Goal: Communication & Community: Answer question/provide support

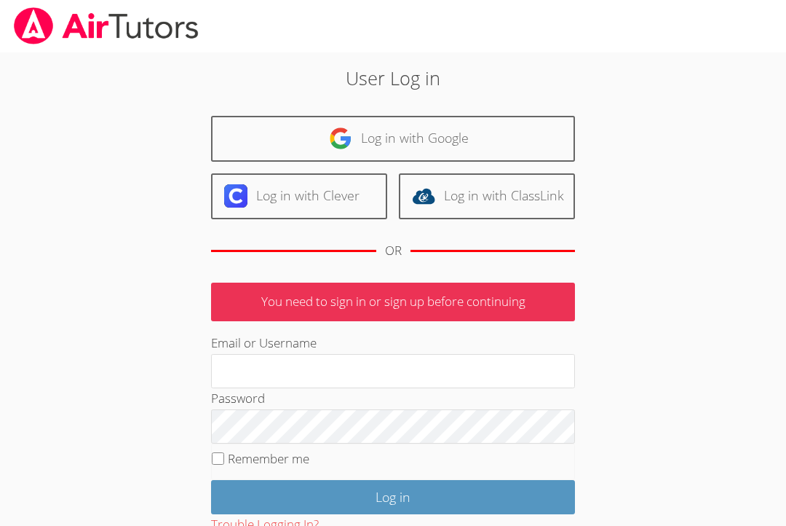
scroll to position [237, 0]
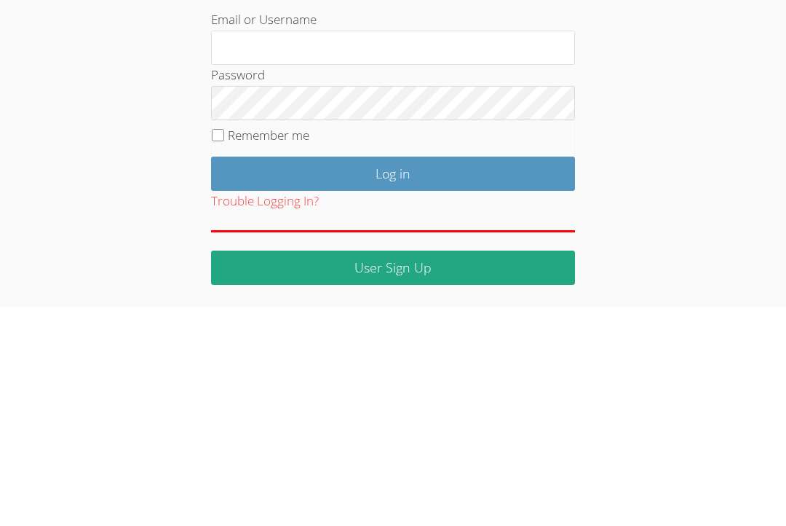
type input "[EMAIL_ADDRESS][DOMAIN_NAME]"
click at [393, 376] on input "Log in" at bounding box center [393, 393] width 364 height 34
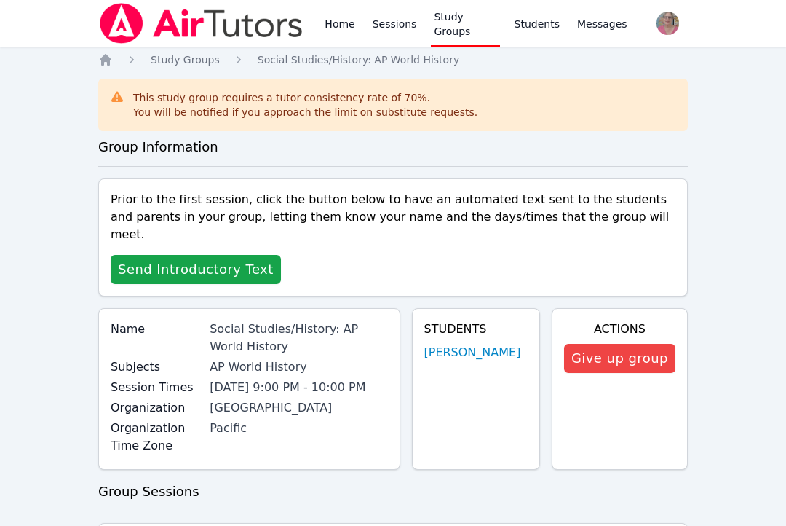
click at [221, 232] on div "Prior to the first session, click the button below to have an automated text se…" at bounding box center [393, 237] width 590 height 118
click at [192, 259] on span "Send Introductory Text" at bounding box center [196, 269] width 156 height 20
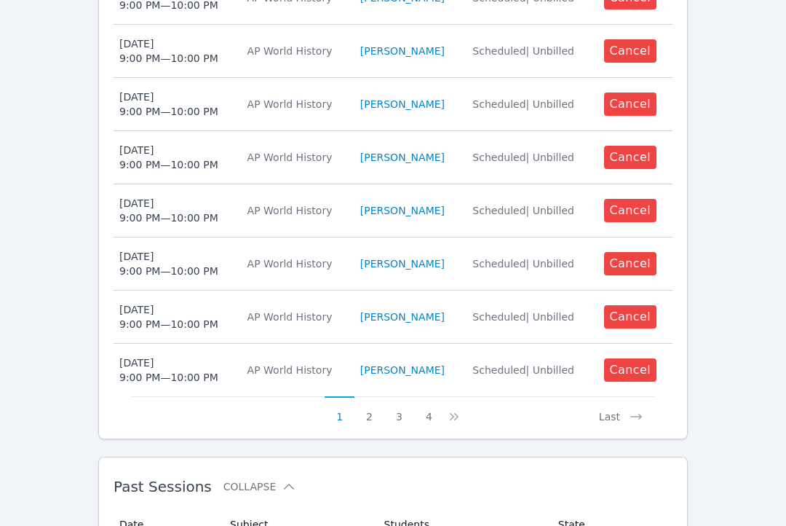
scroll to position [891, 0]
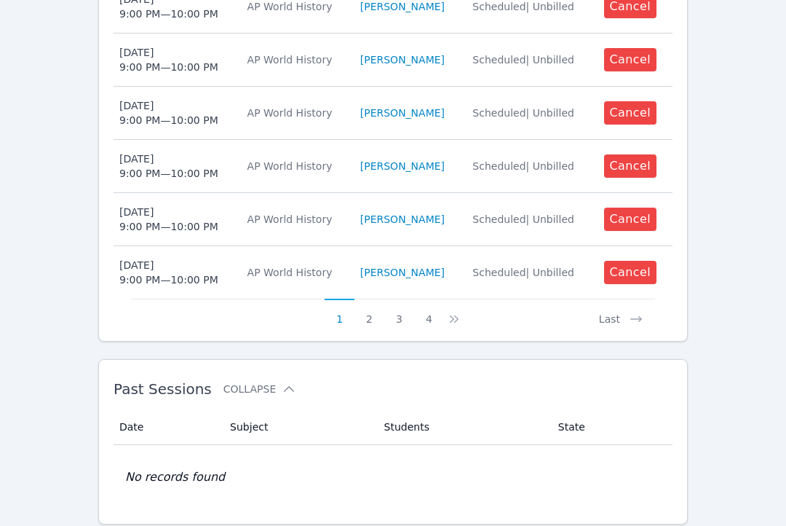
click at [457, 312] on icon at bounding box center [454, 319] width 15 height 15
click at [469, 312] on icon at bounding box center [463, 319] width 15 height 15
click at [465, 315] on icon at bounding box center [465, 318] width 4 height 7
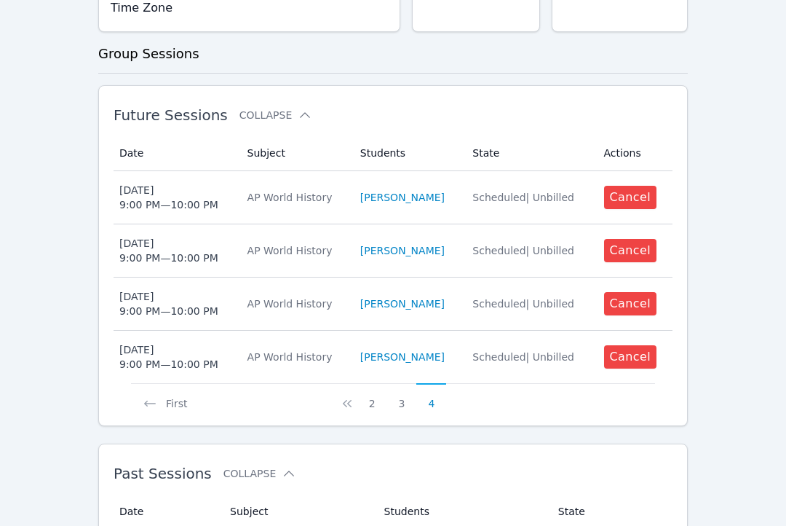
scroll to position [572, 0]
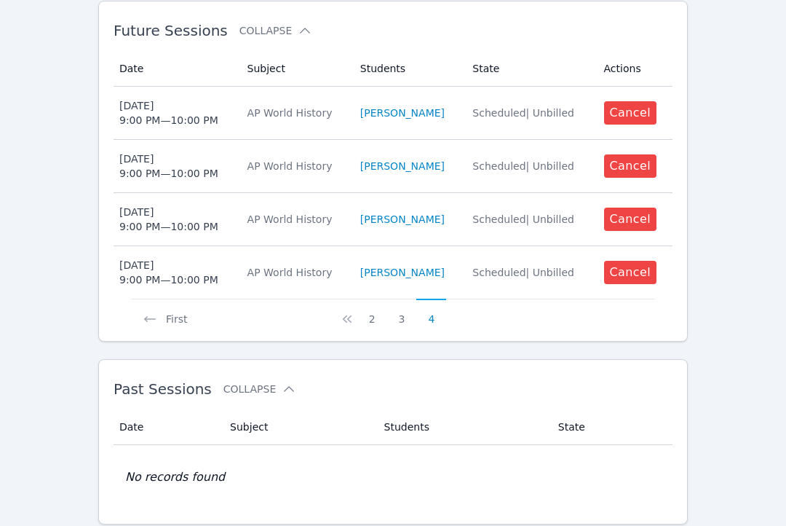
click at [416, 265] on link "Ruby Diaz" at bounding box center [402, 272] width 84 height 15
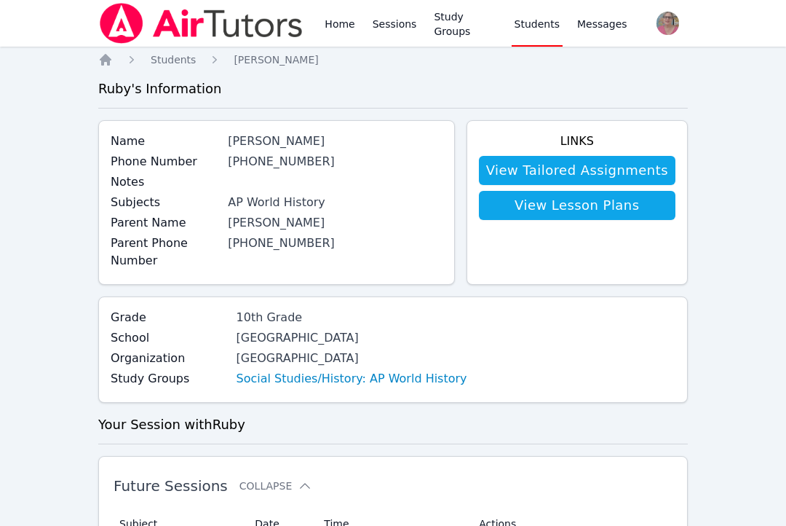
click at [338, 382] on link "Social Studies/History: AP World History" at bounding box center [352, 378] width 231 height 17
